Goal: Task Accomplishment & Management: Complete application form

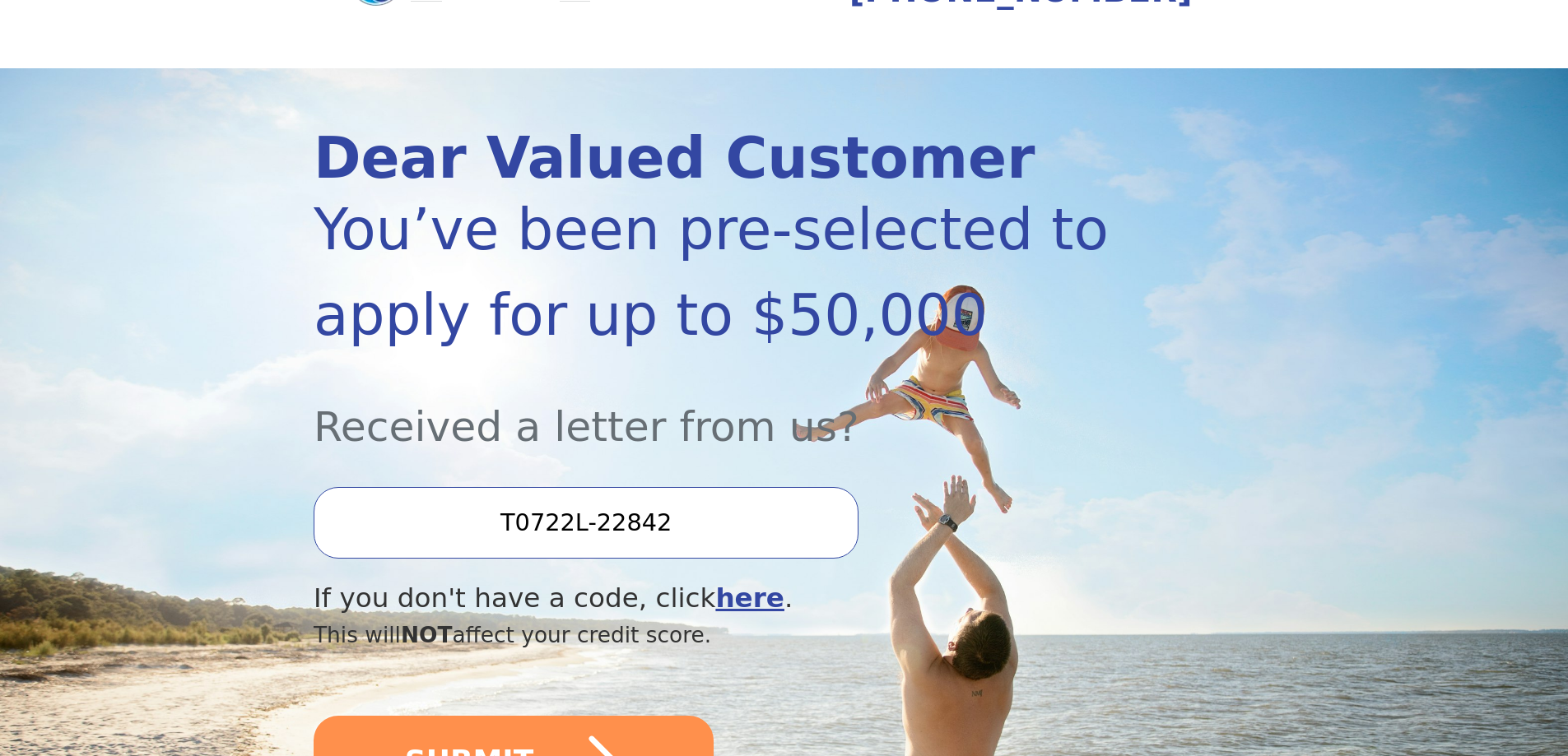
scroll to position [220, 0]
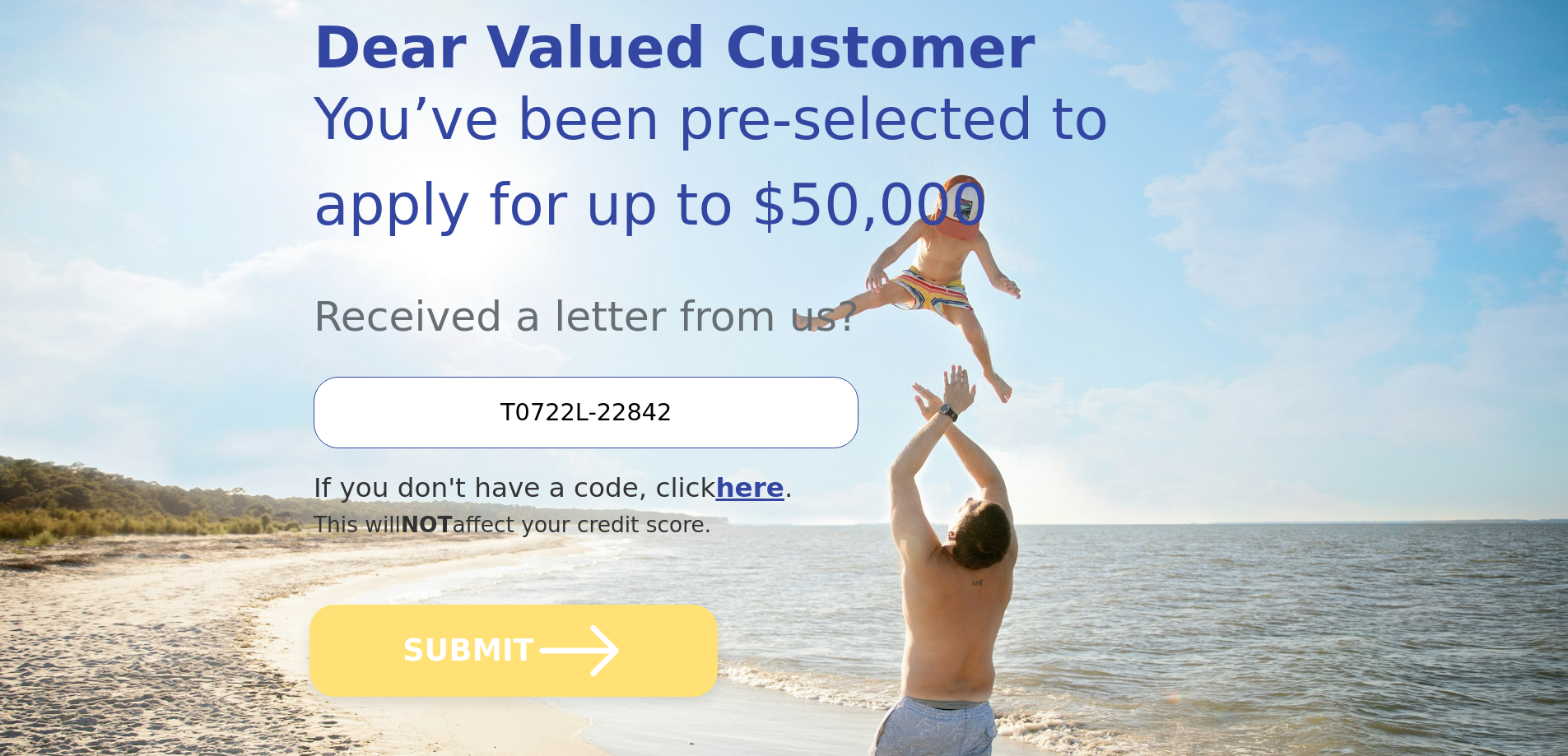
click at [547, 645] on icon "submit" at bounding box center [579, 651] width 90 height 90
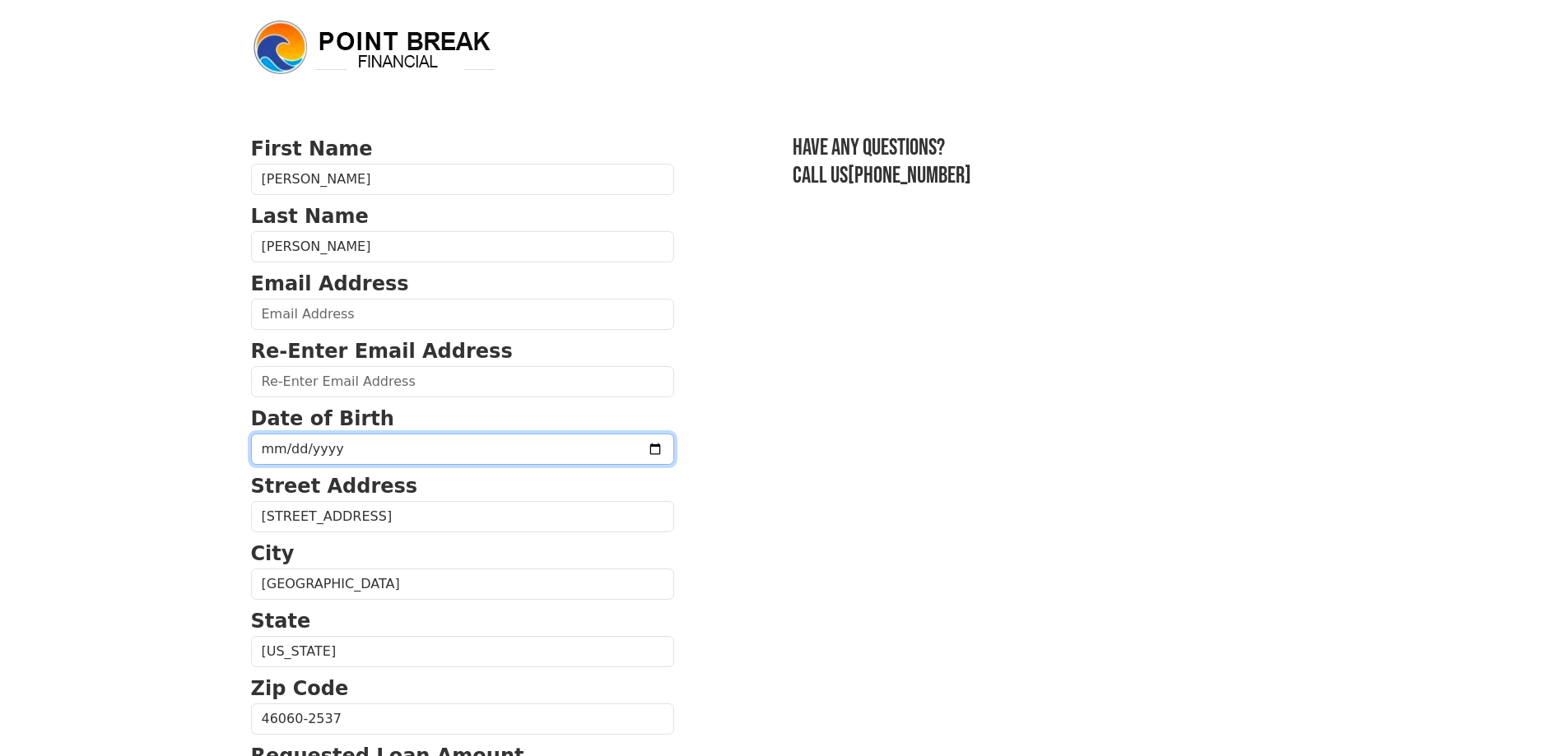
click at [416, 451] on input "date" at bounding box center [463, 450] width 423 height 32
type input "[DATE]"
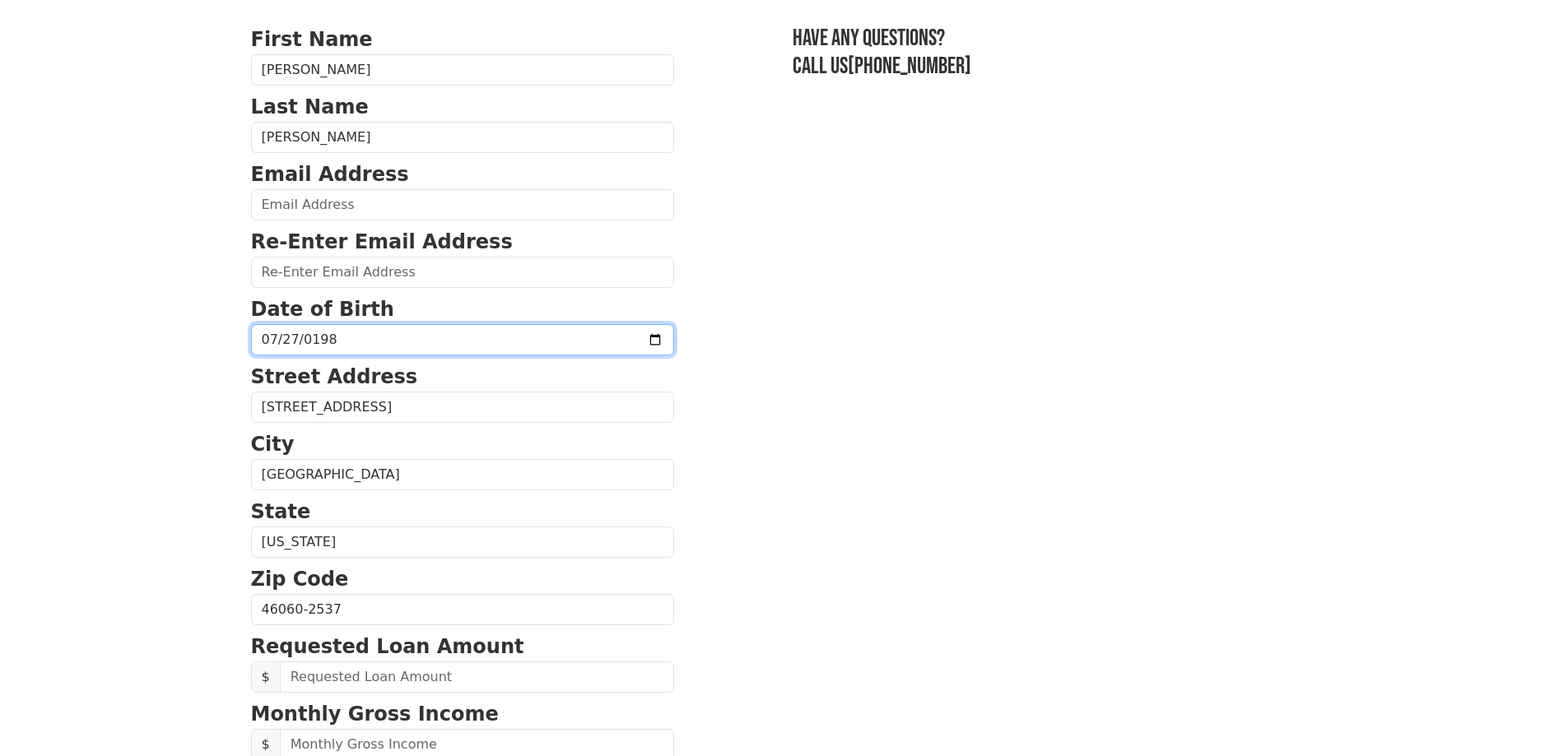
scroll to position [220, 0]
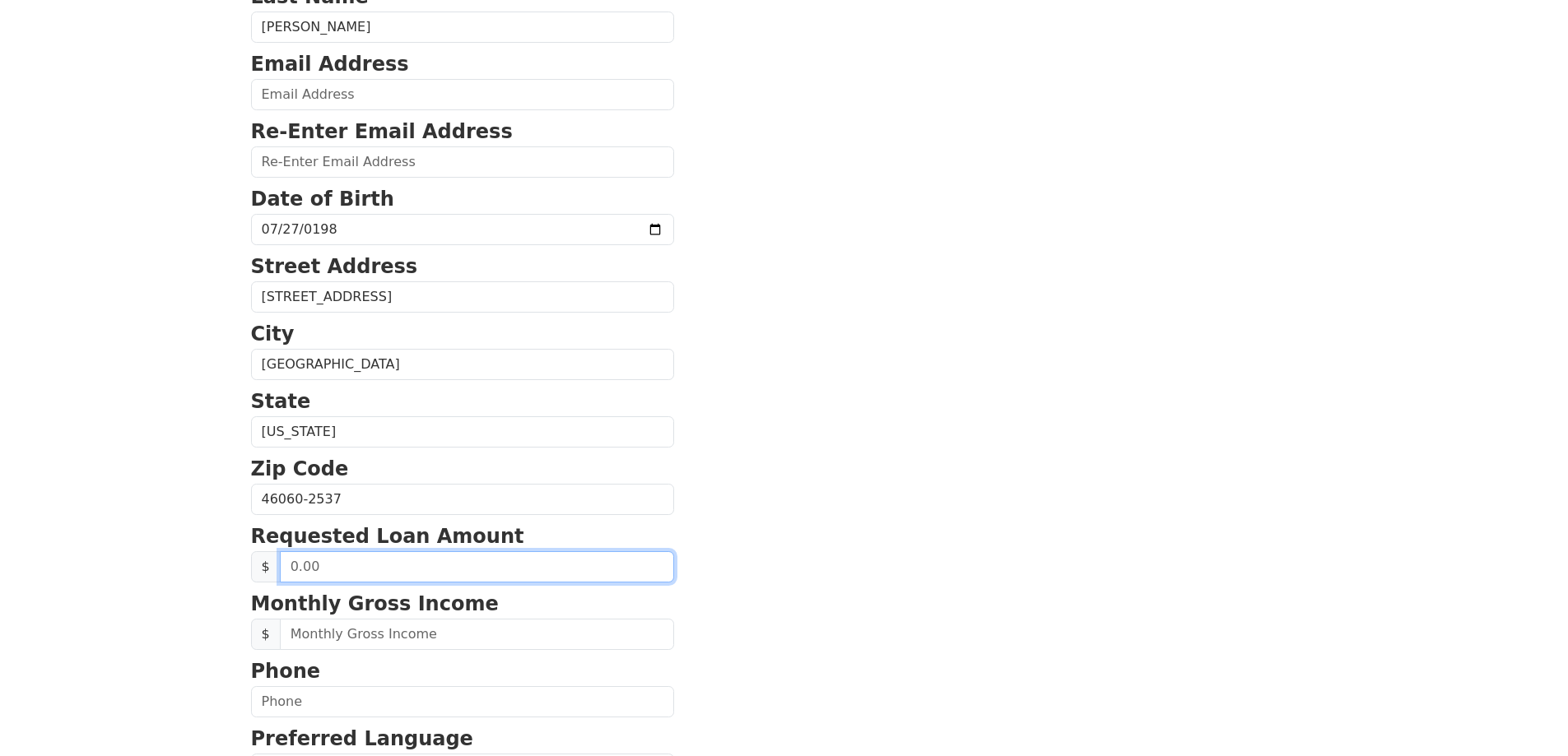
click at [422, 569] on input "text" at bounding box center [477, 567] width 394 height 32
type input "20,000.00"
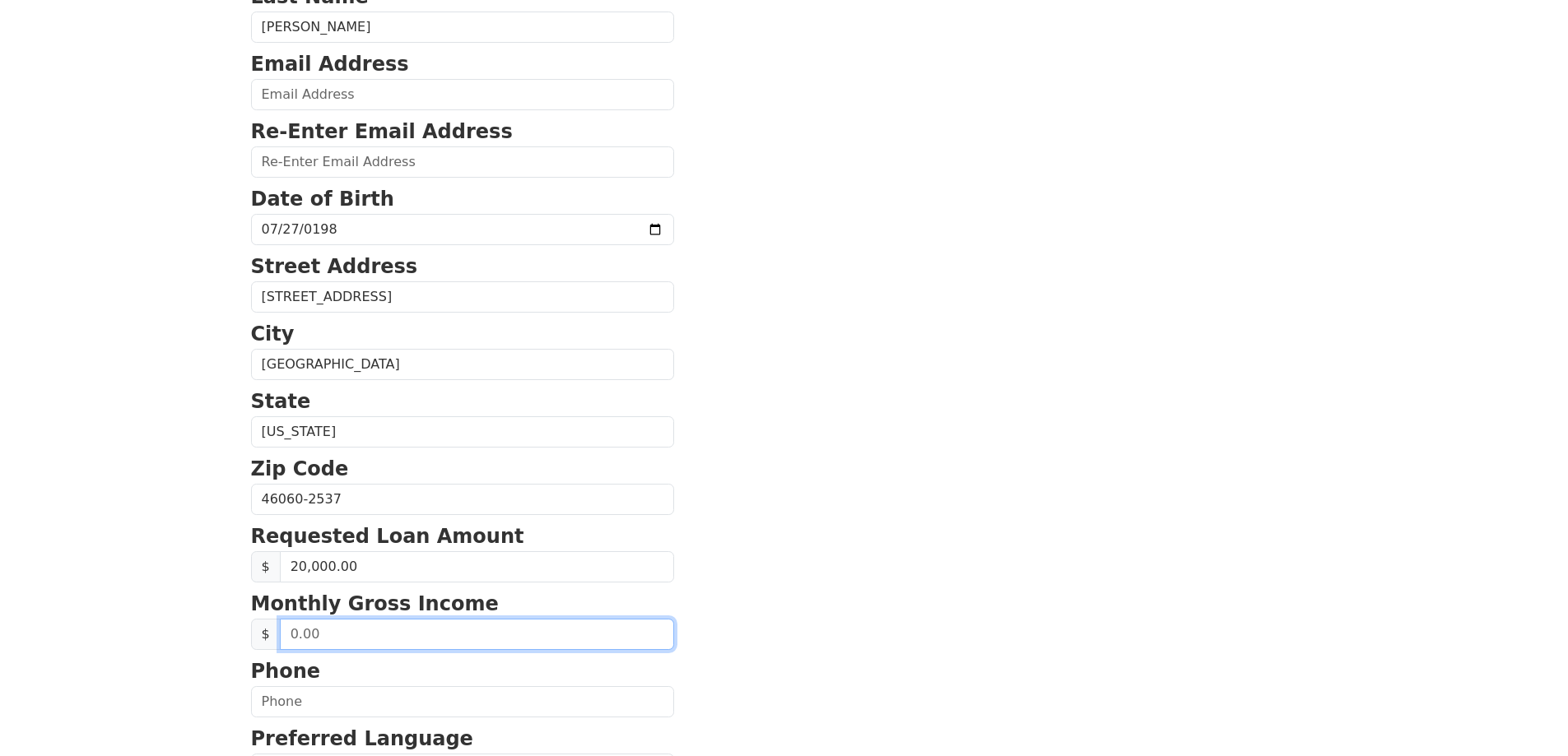
click at [434, 635] on input "text" at bounding box center [477, 635] width 394 height 32
click at [372, 637] on input "text" at bounding box center [477, 635] width 394 height 32
type input "6,235.00"
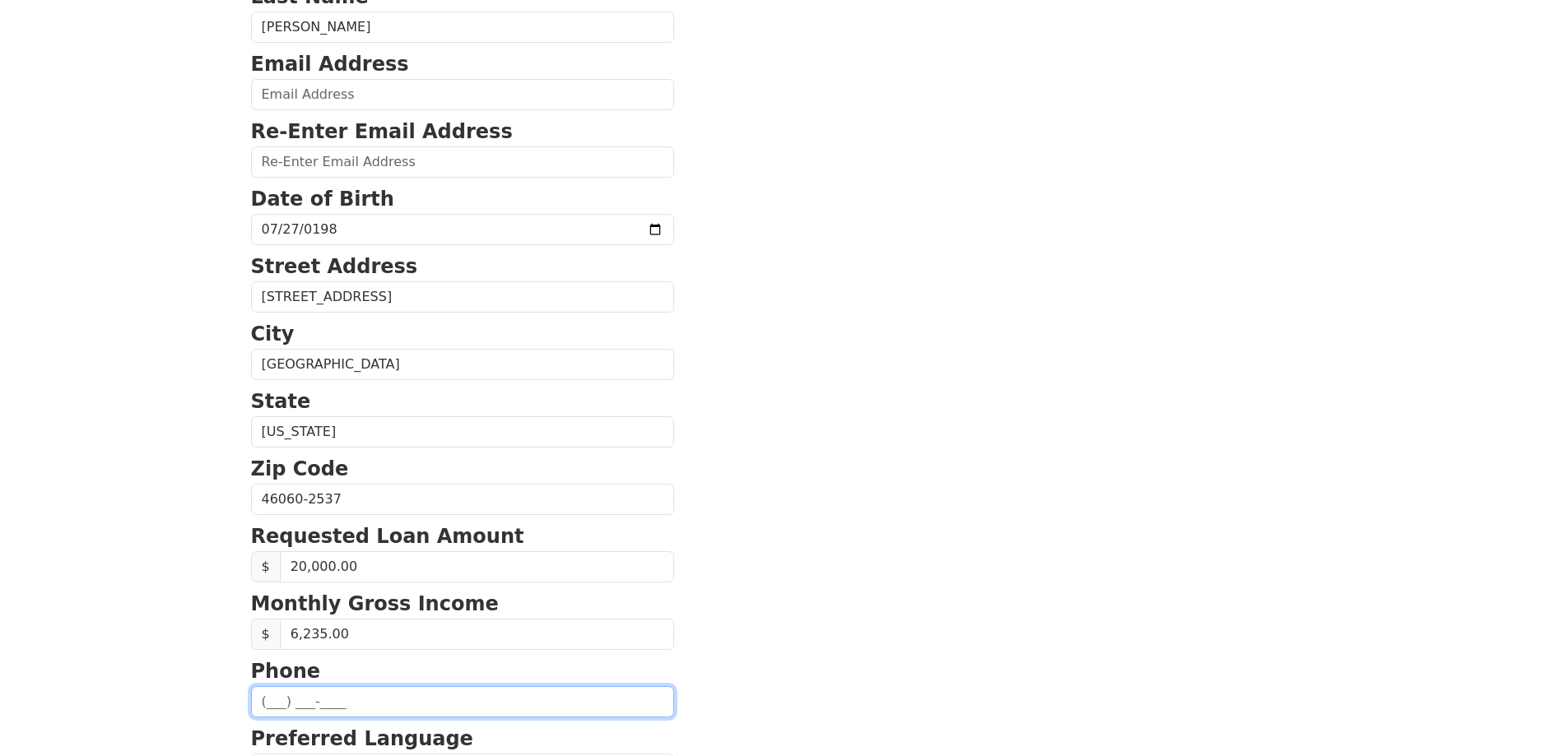
click at [344, 697] on input "text" at bounding box center [463, 702] width 423 height 32
type input "(317) 526-0665"
type input "dawson540@gmail.com"
type input "(317) 526-0665"
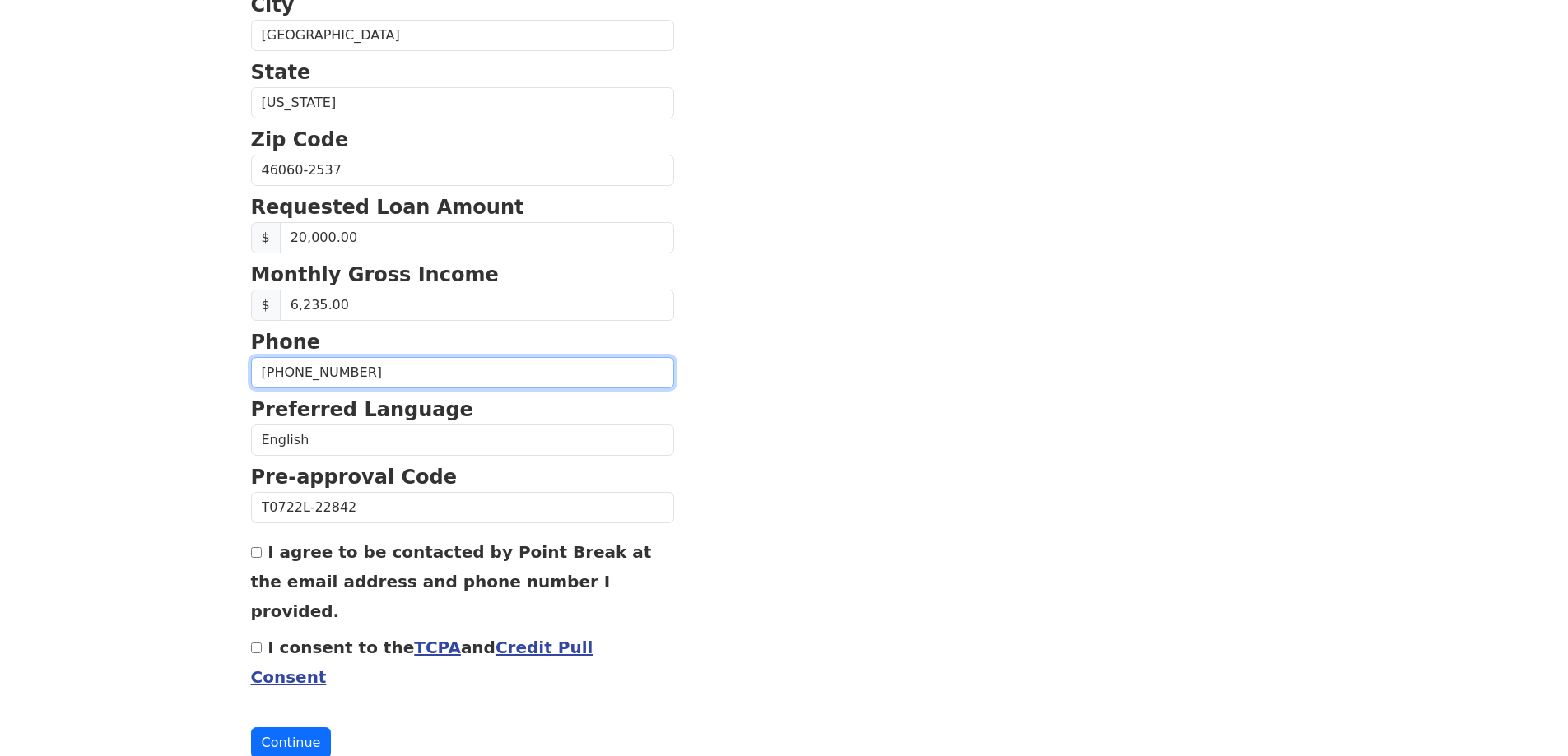
scroll to position [554, 0]
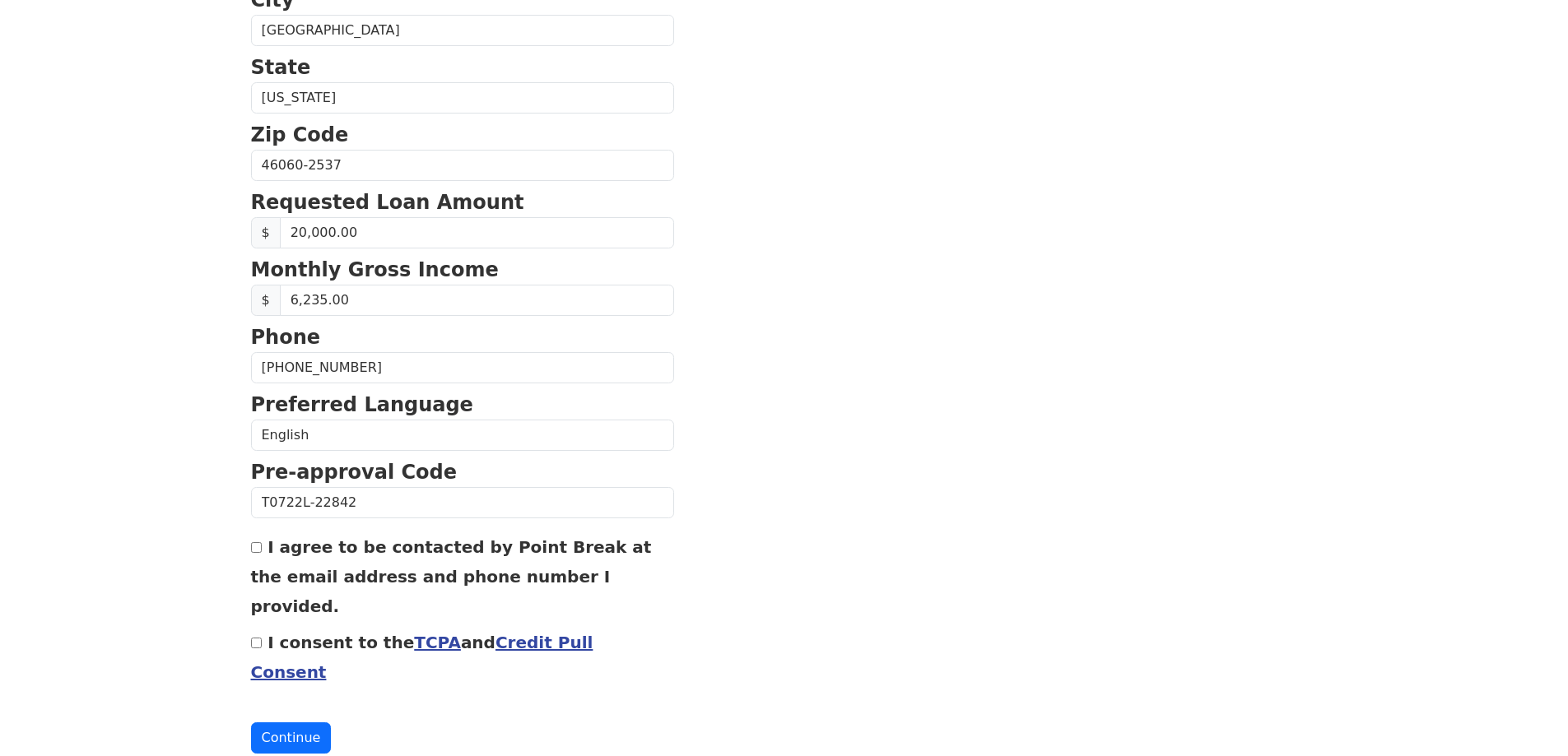
click at [566, 633] on link "Credit Pull Consent" at bounding box center [423, 657] width 343 height 49
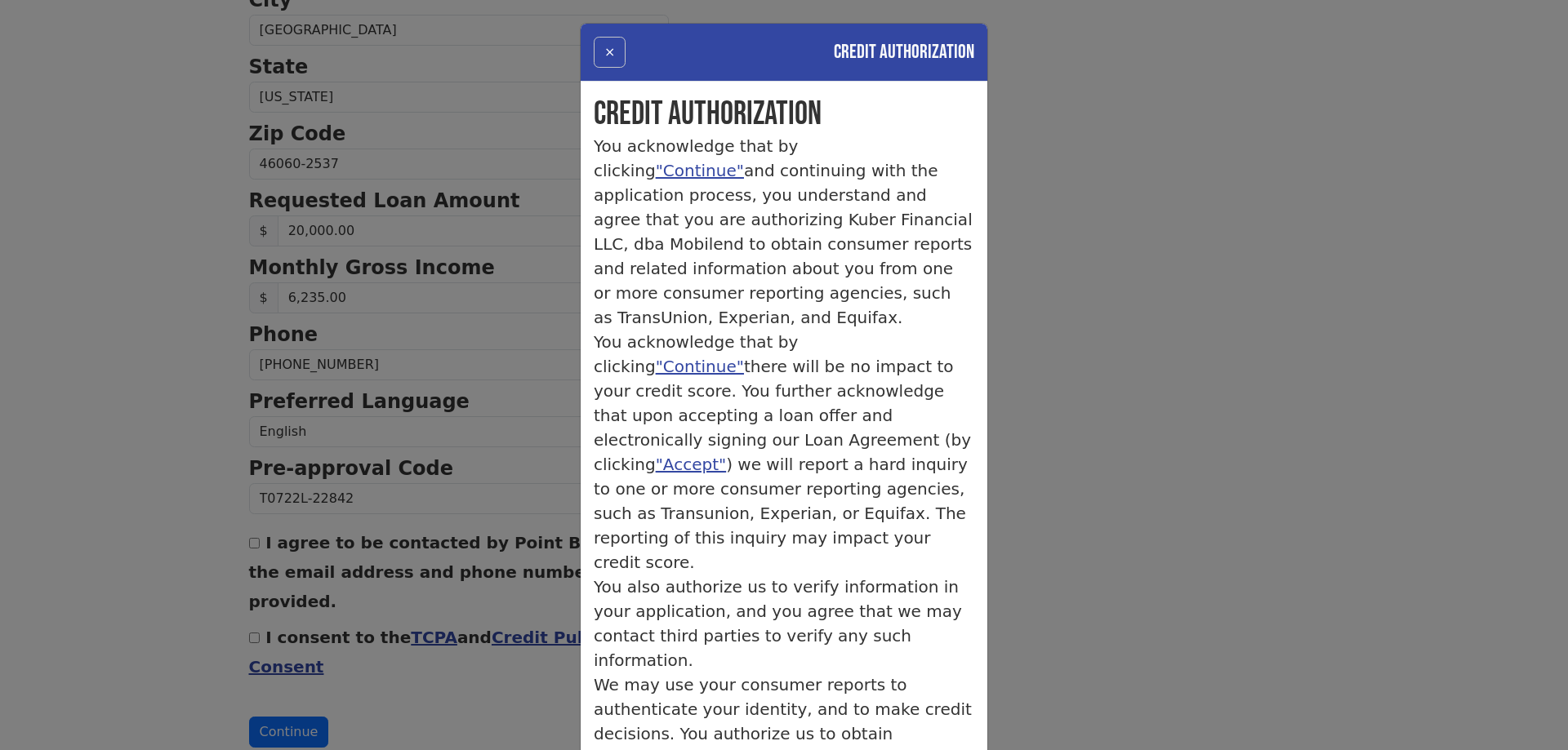
click at [609, 53] on button "×" at bounding box center [610, 53] width 31 height 31
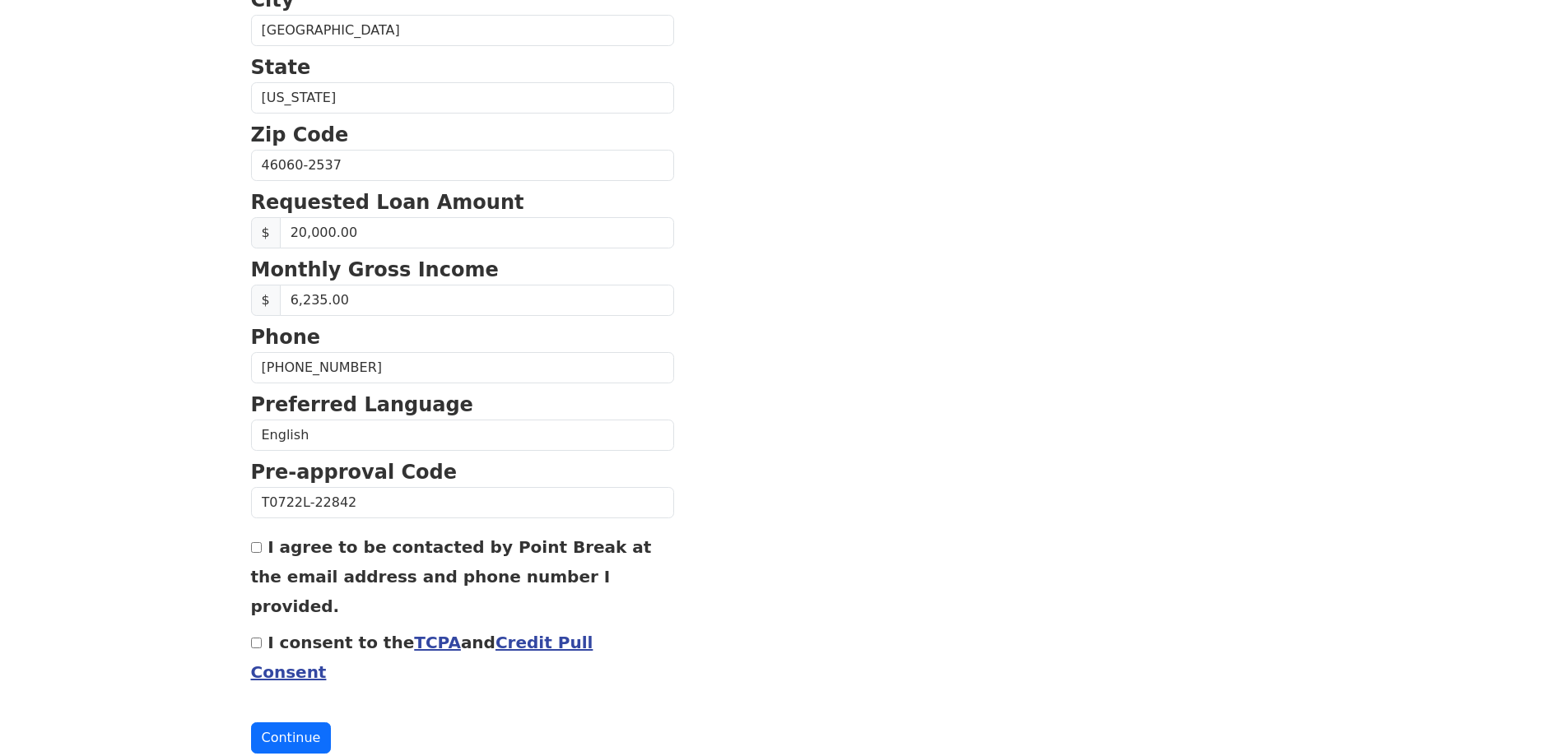
click at [263, 547] on div "I agree to be contacted by Point Break at the email address and phone number I …" at bounding box center [463, 575] width 423 height 88
click at [251, 638] on input "I consent to the TCPA and Credit Pull Consent" at bounding box center [256, 642] width 10 height 10
checkbox input "true"
click at [292, 722] on button "Continue" at bounding box center [291, 738] width 81 height 32
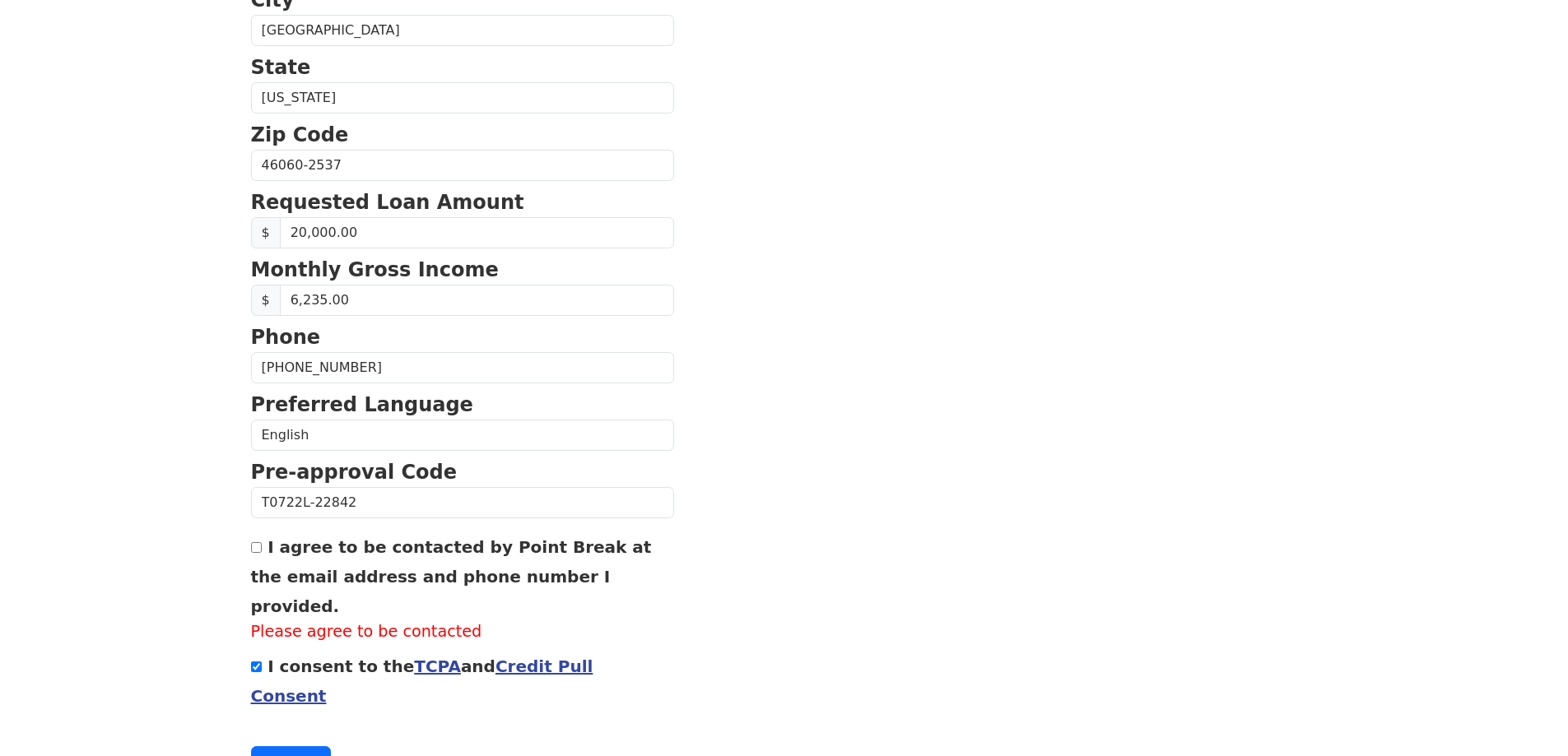
click at [252, 550] on input "I agree to be contacted by Point Break at the email address and phone number I …" at bounding box center [256, 547] width 10 height 10
checkbox input "true"
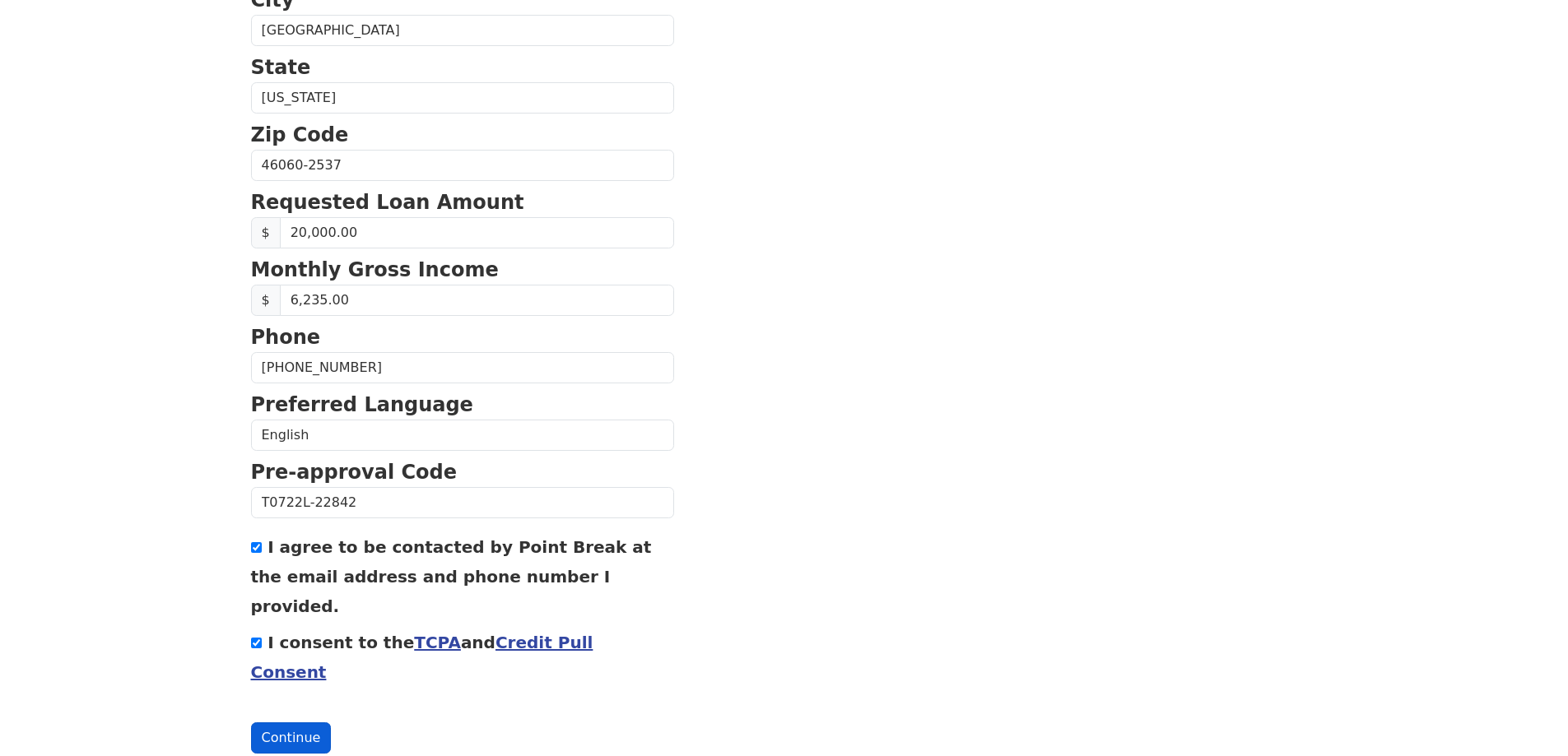
click at [291, 722] on button "Continue" at bounding box center [291, 738] width 81 height 32
